Goal: Information Seeking & Learning: Learn about a topic

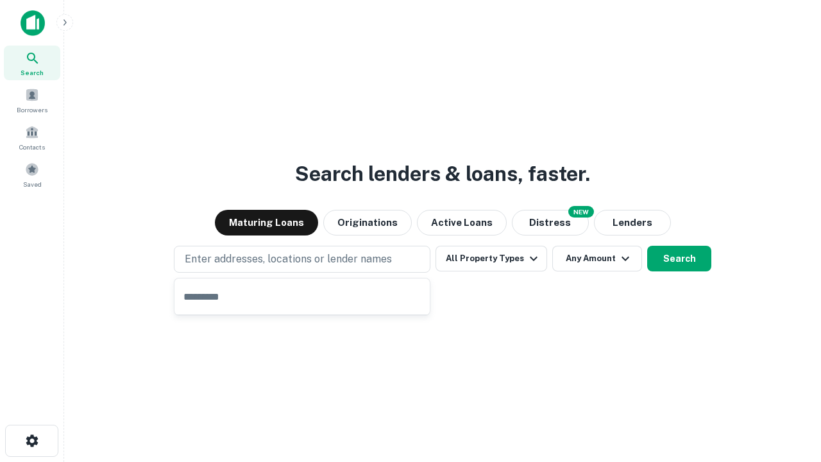
type input "**********"
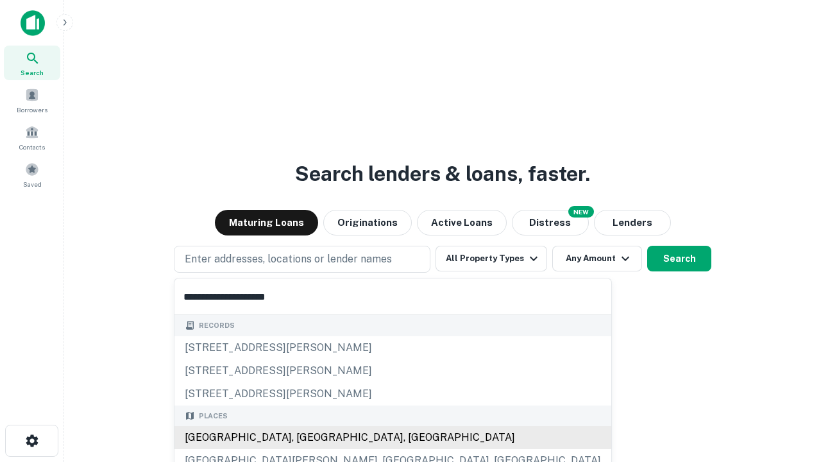
click at [306, 437] on div "Santa Monica, CA, USA" at bounding box center [392, 437] width 437 height 23
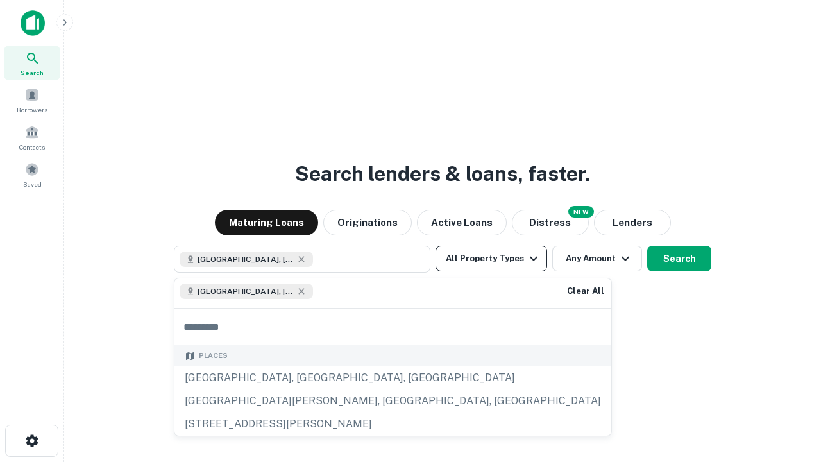
click at [491, 258] on button "All Property Types" at bounding box center [491, 259] width 112 height 26
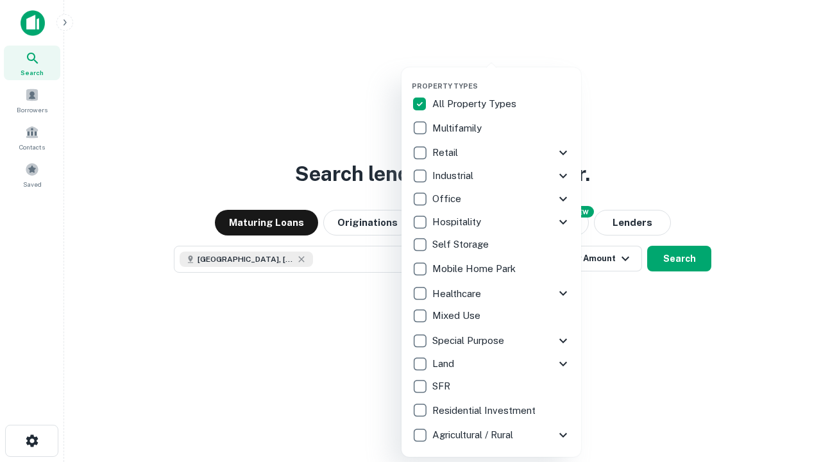
click at [501, 78] on button "button" at bounding box center [501, 78] width 179 height 1
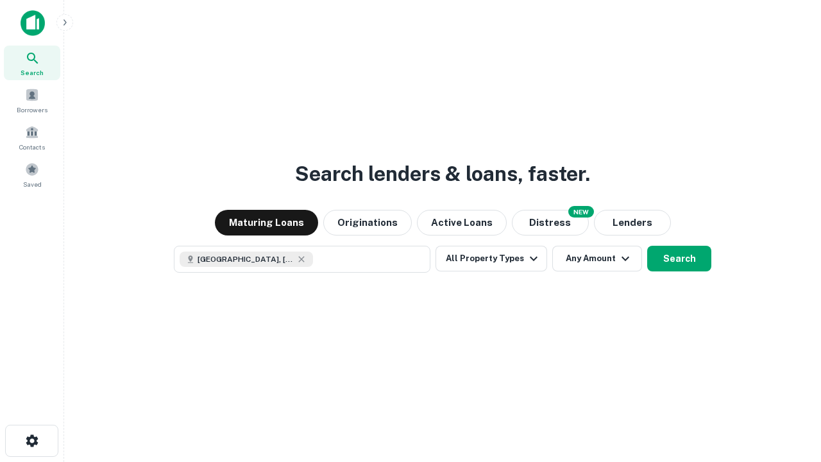
scroll to position [21, 0]
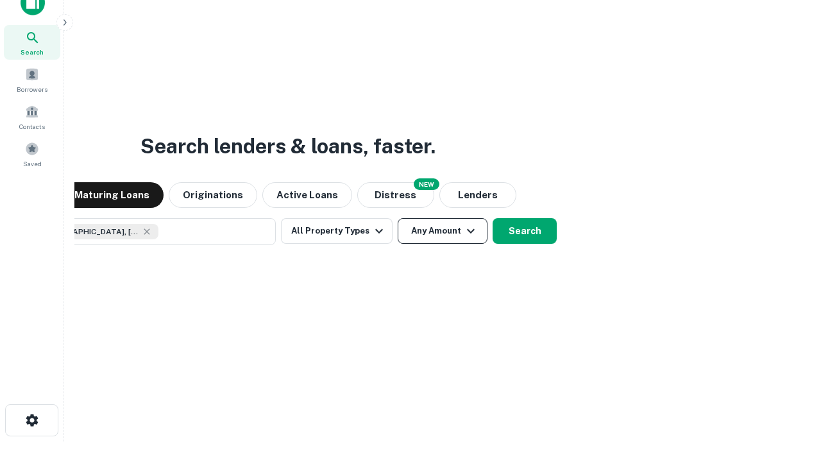
click at [397, 218] on button "Any Amount" at bounding box center [442, 231] width 90 height 26
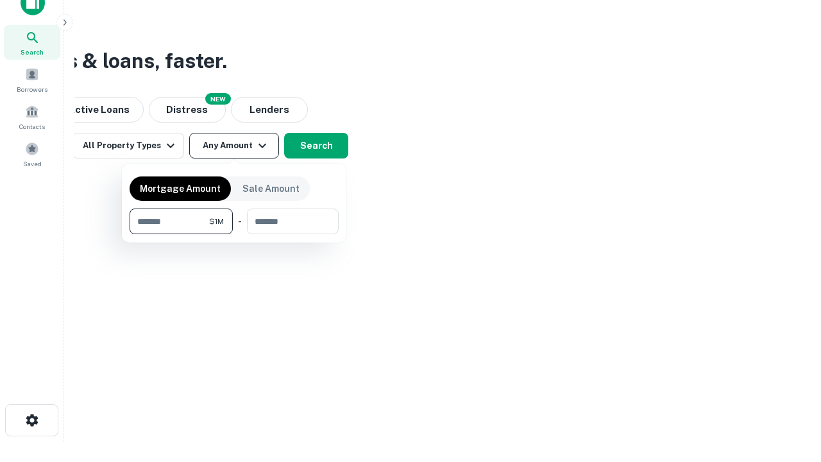
type input "*******"
click at [234, 234] on button "button" at bounding box center [233, 234] width 209 height 1
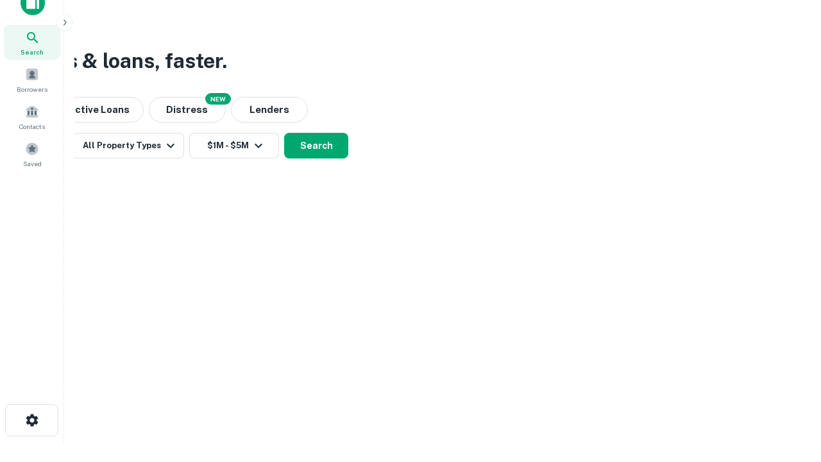
scroll to position [21, 0]
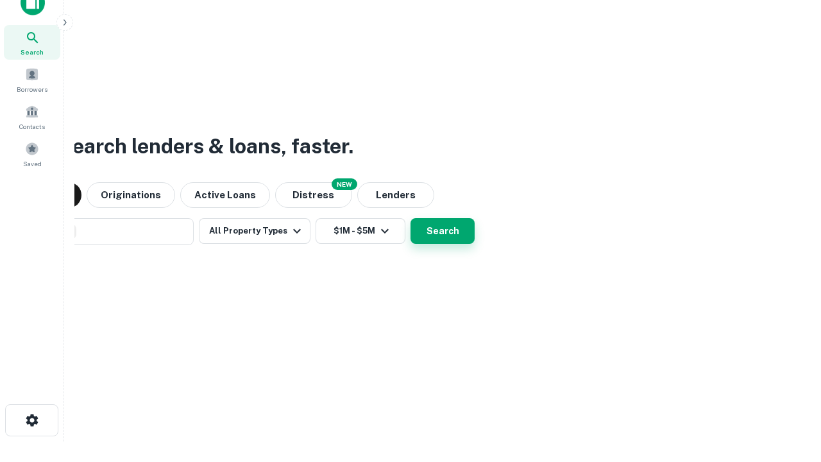
click at [410, 218] on button "Search" at bounding box center [442, 231] width 64 height 26
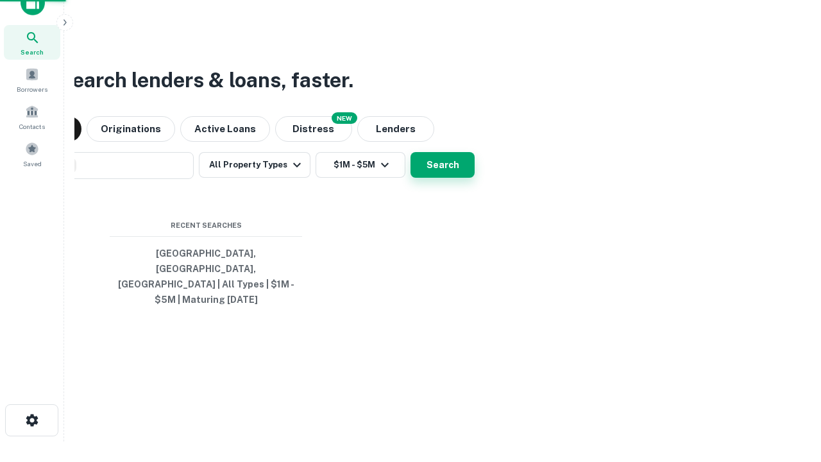
scroll to position [42, 363]
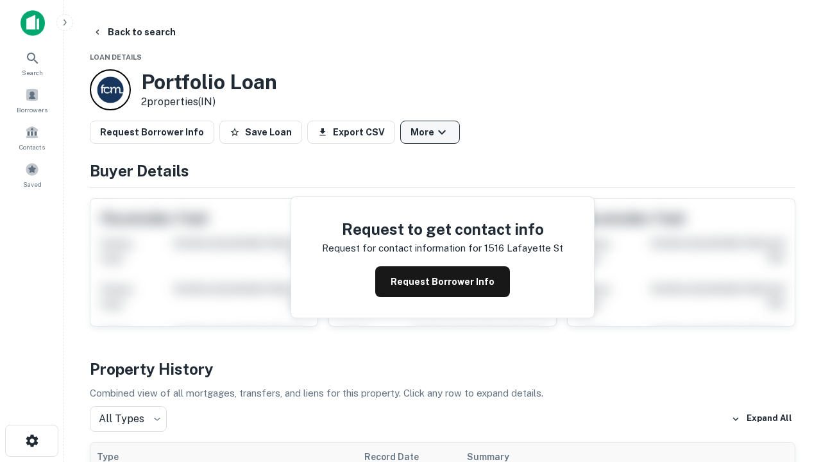
click at [430, 132] on button "More" at bounding box center [430, 132] width 60 height 23
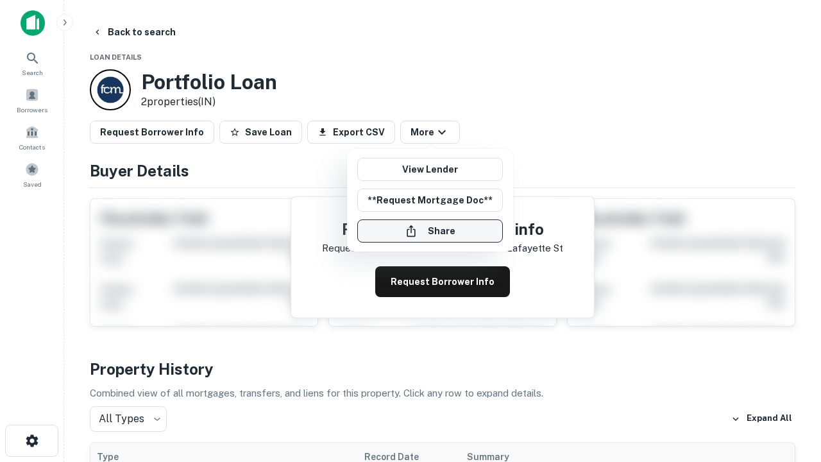
click at [430, 231] on button "Share" at bounding box center [430, 230] width 146 height 23
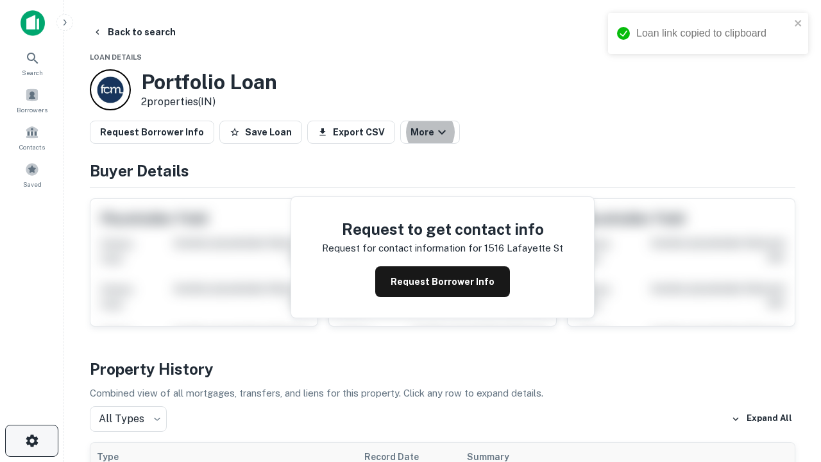
click at [31, 440] on icon "button" at bounding box center [31, 440] width 15 height 15
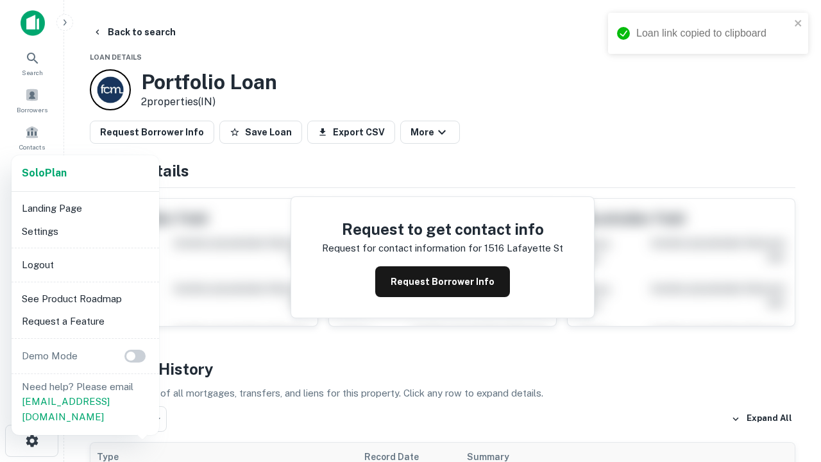
click at [85, 264] on li "Logout" at bounding box center [85, 264] width 137 height 23
